Goal: Information Seeking & Learning: Learn about a topic

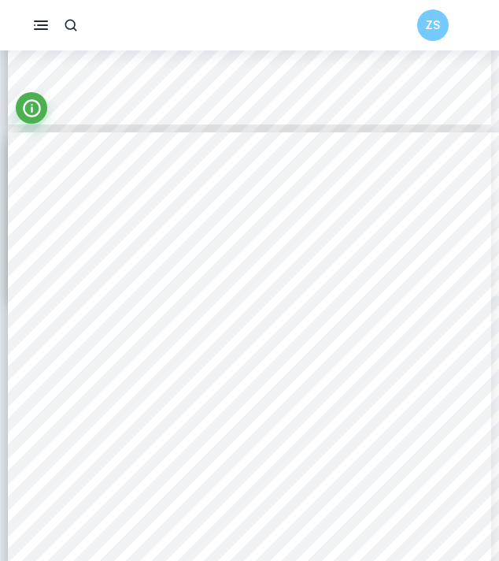
scroll to position [458, 0]
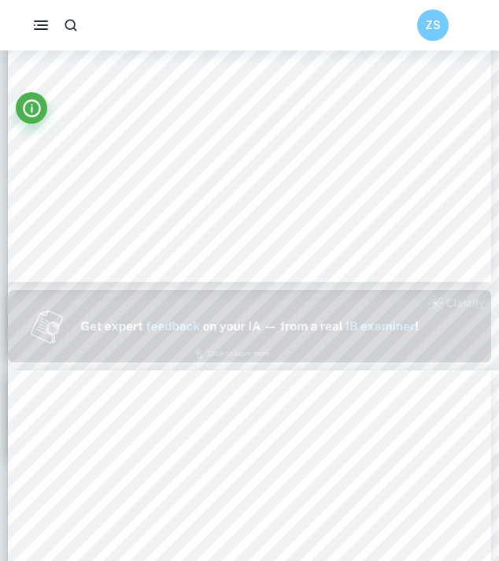
type input "1"
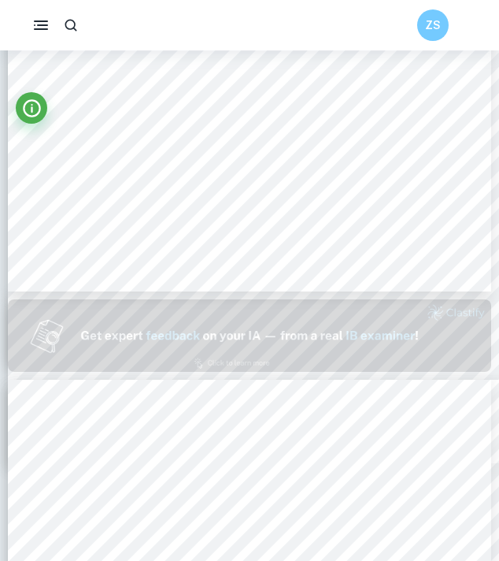
scroll to position [0, 0]
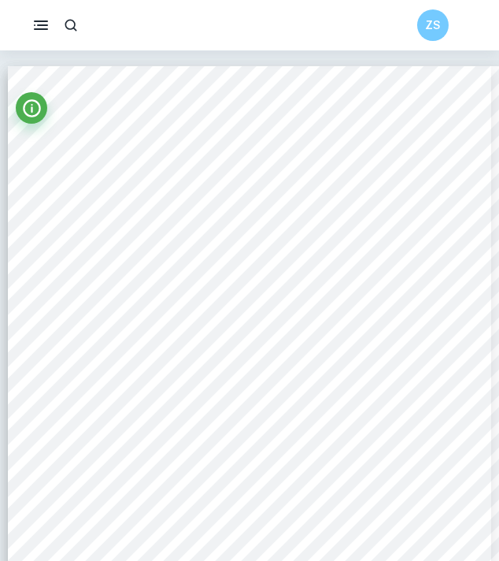
click at [41, 20] on div "ZS" at bounding box center [249, 25] width 499 height 50
click at [70, 26] on icon "button" at bounding box center [71, 25] width 16 height 16
type input "r"
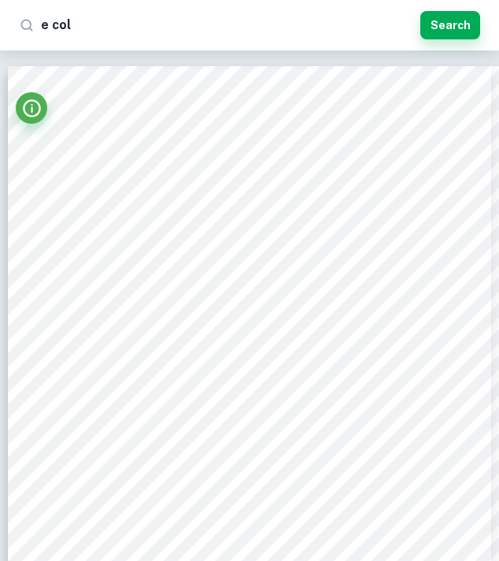
type input "[MEDICAL_DATA]"
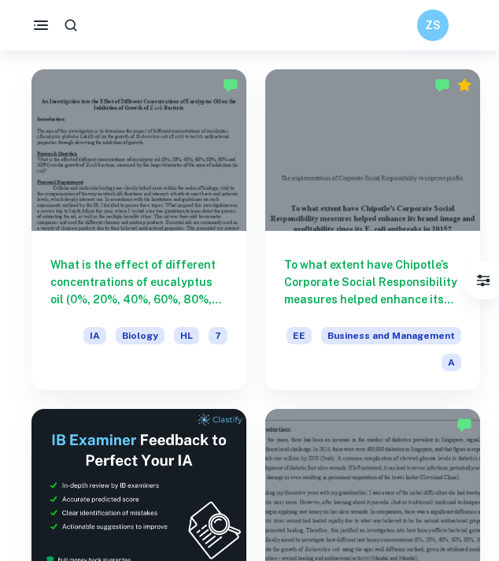
scroll to position [98, 0]
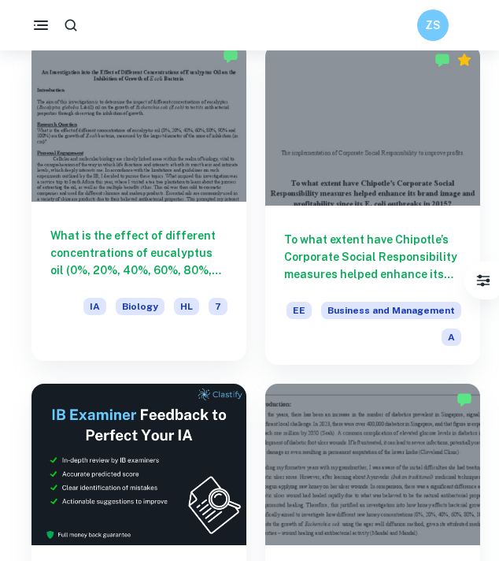
click at [160, 206] on div "What is the effect of different concentrations of eucalyptus oil (0%, 20%, 40%,…" at bounding box center [139, 273] width 215 height 142
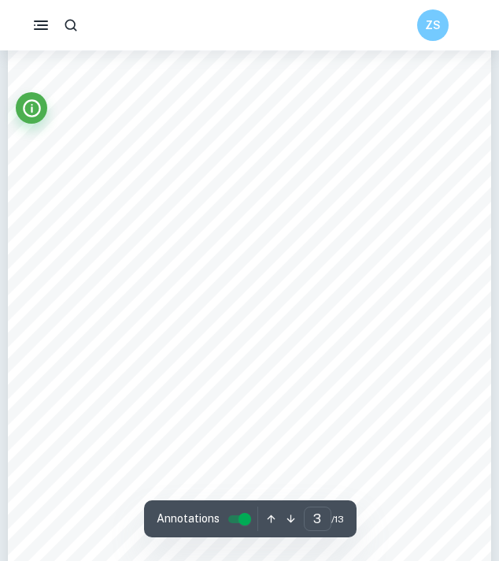
scroll to position [1735, 0]
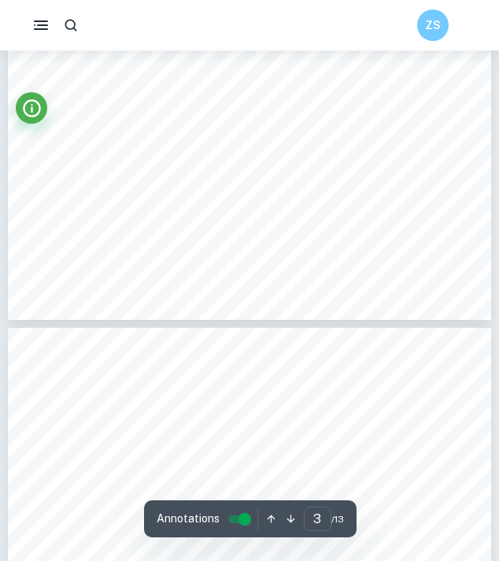
type input "4"
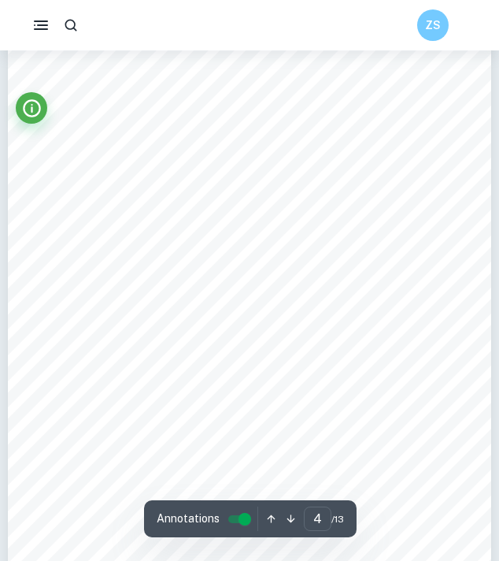
scroll to position [2327, 0]
drag, startPoint x: 338, startPoint y: 360, endPoint x: 322, endPoint y: 360, distance: 15.8
click at [322, 360] on span "for c.a 2 minutes to ensure full absorbance." at bounding box center [390, 362] width 154 height 9
copy span "c.a"
click at [61, 395] on div "Concentration of nutrients in the agar plates To promote accuracy, the concentr…" at bounding box center [250, 233] width 484 height 683
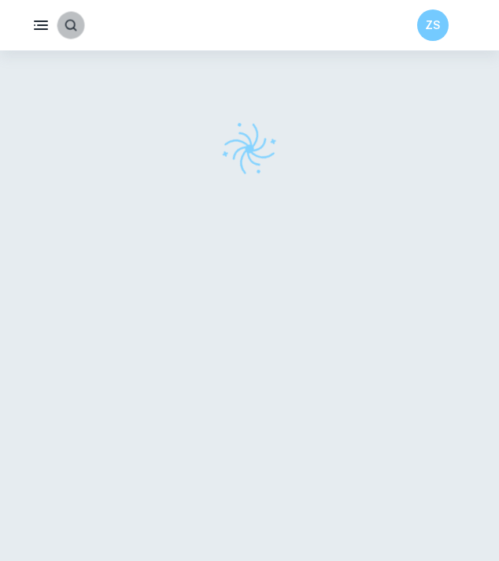
click at [75, 27] on icon "button" at bounding box center [70, 24] width 15 height 15
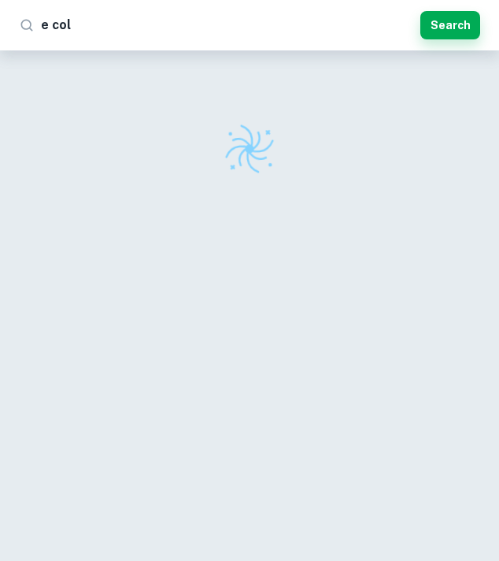
type input "[MEDICAL_DATA]"
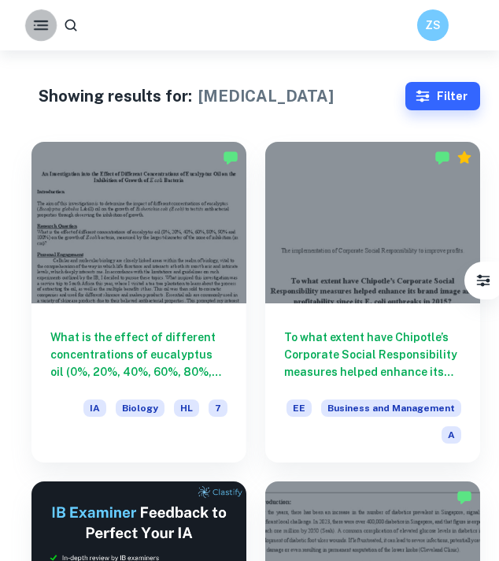
click at [46, 30] on icon "button" at bounding box center [41, 25] width 19 height 19
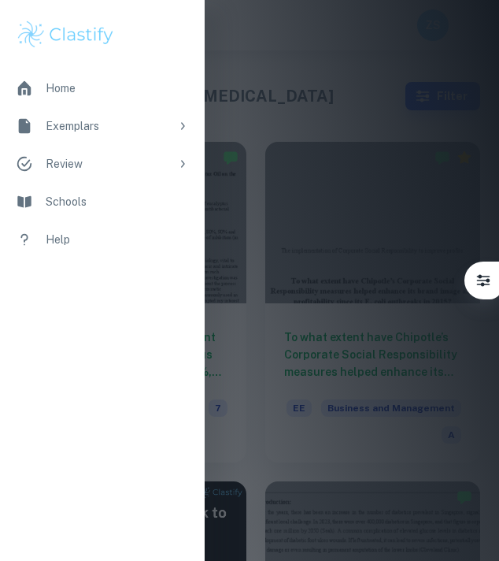
click at [55, 83] on div "Home" at bounding box center [117, 88] width 143 height 17
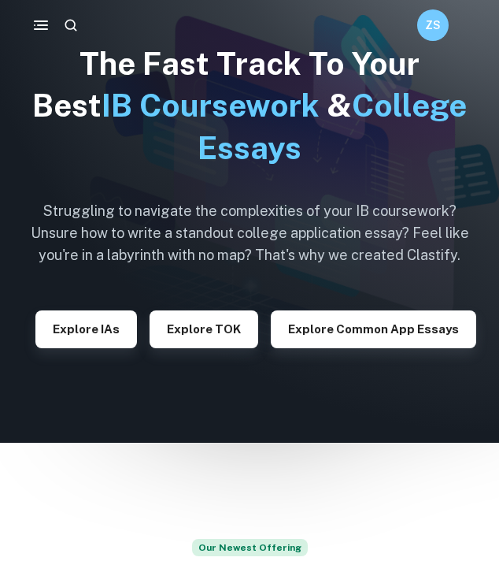
scroll to position [69, 0]
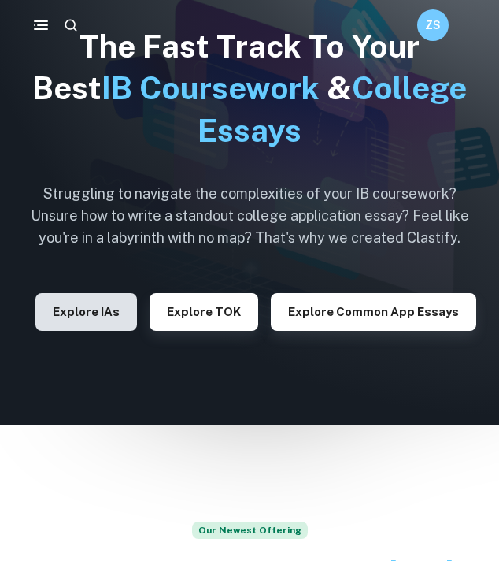
click at [98, 315] on button "Explore IAs" at bounding box center [86, 312] width 102 height 38
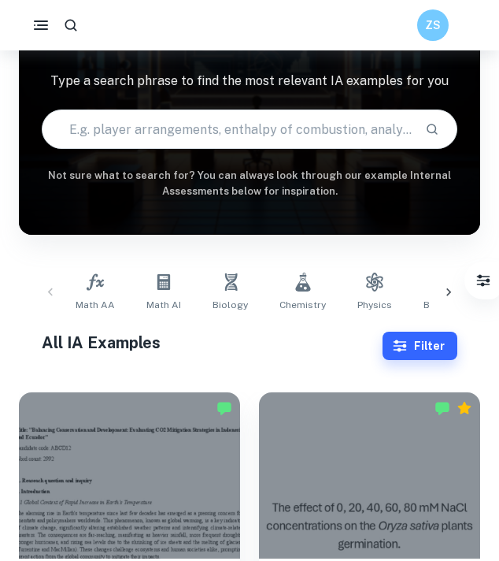
scroll to position [109, 0]
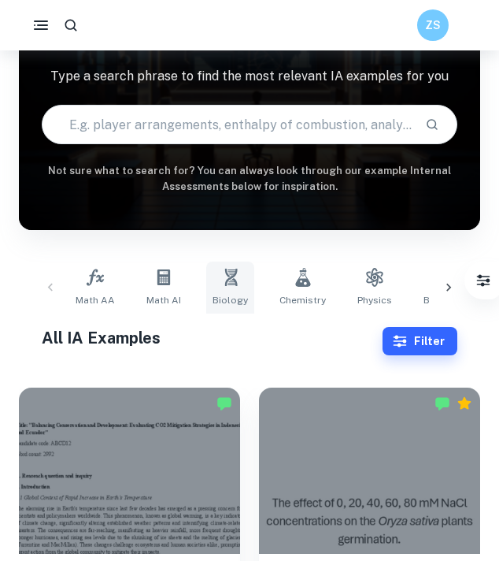
click at [236, 267] on link "Biology" at bounding box center [230, 288] width 48 height 52
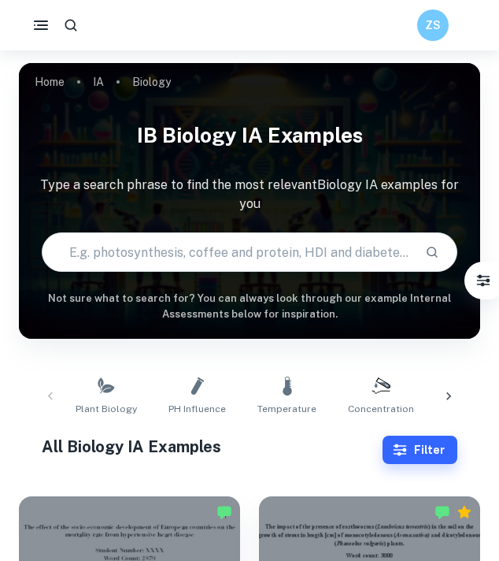
click at [186, 230] on input "text" at bounding box center [227, 252] width 369 height 44
type input "[MEDICAL_DATA]"
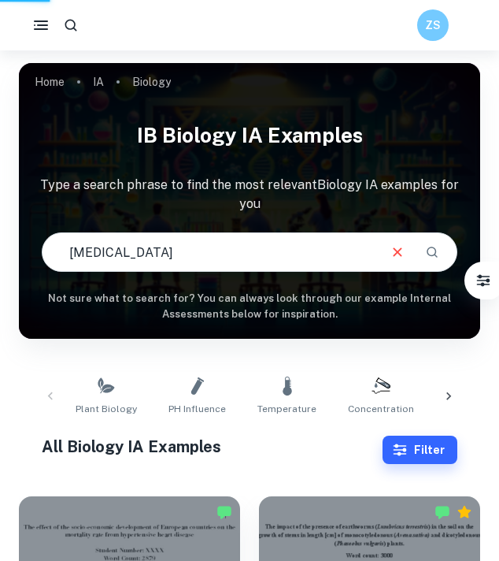
click at [180, 230] on input "[MEDICAL_DATA]" at bounding box center [209, 252] width 333 height 44
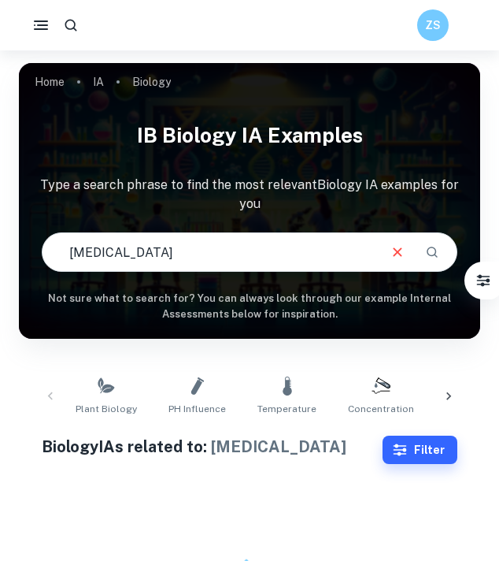
click at [162, 239] on input "[MEDICAL_DATA]" at bounding box center [209, 252] width 333 height 44
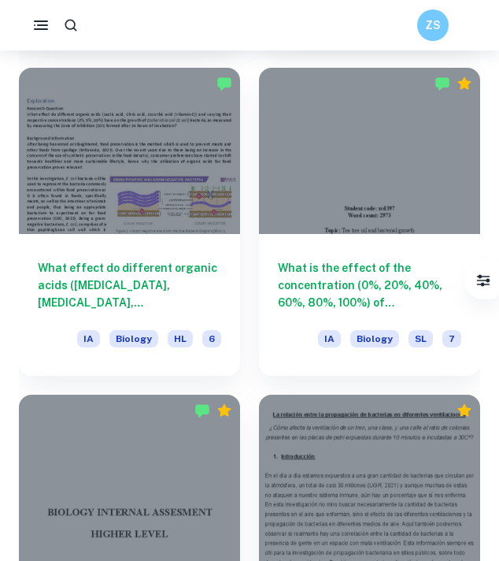
scroll to position [1734, 0]
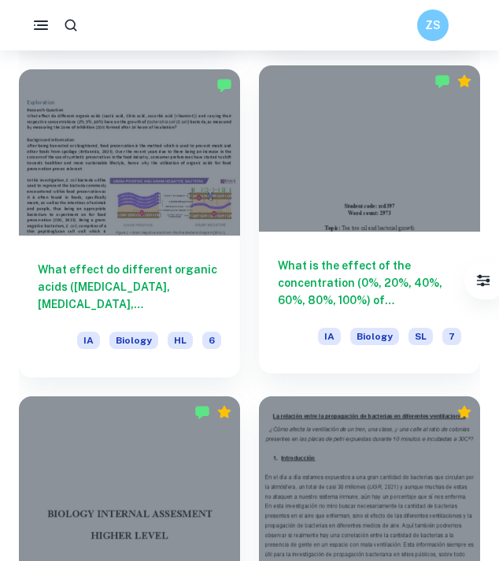
click at [386, 262] on h6 "What is the effect of the concentration (0%, 20%, 40%, 60%, 80%, 100%) of [MEDI…" at bounding box center [370, 283] width 184 height 52
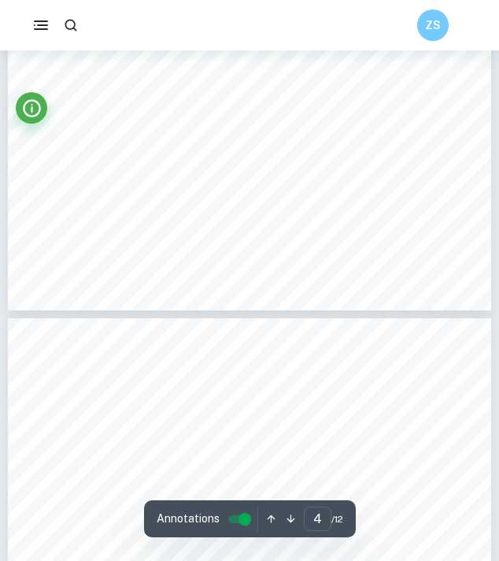
type input "3"
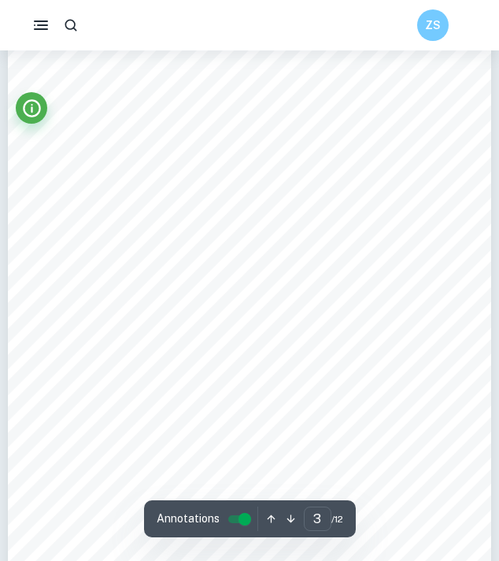
scroll to position [1593, 0]
